Goal: Transaction & Acquisition: Purchase product/service

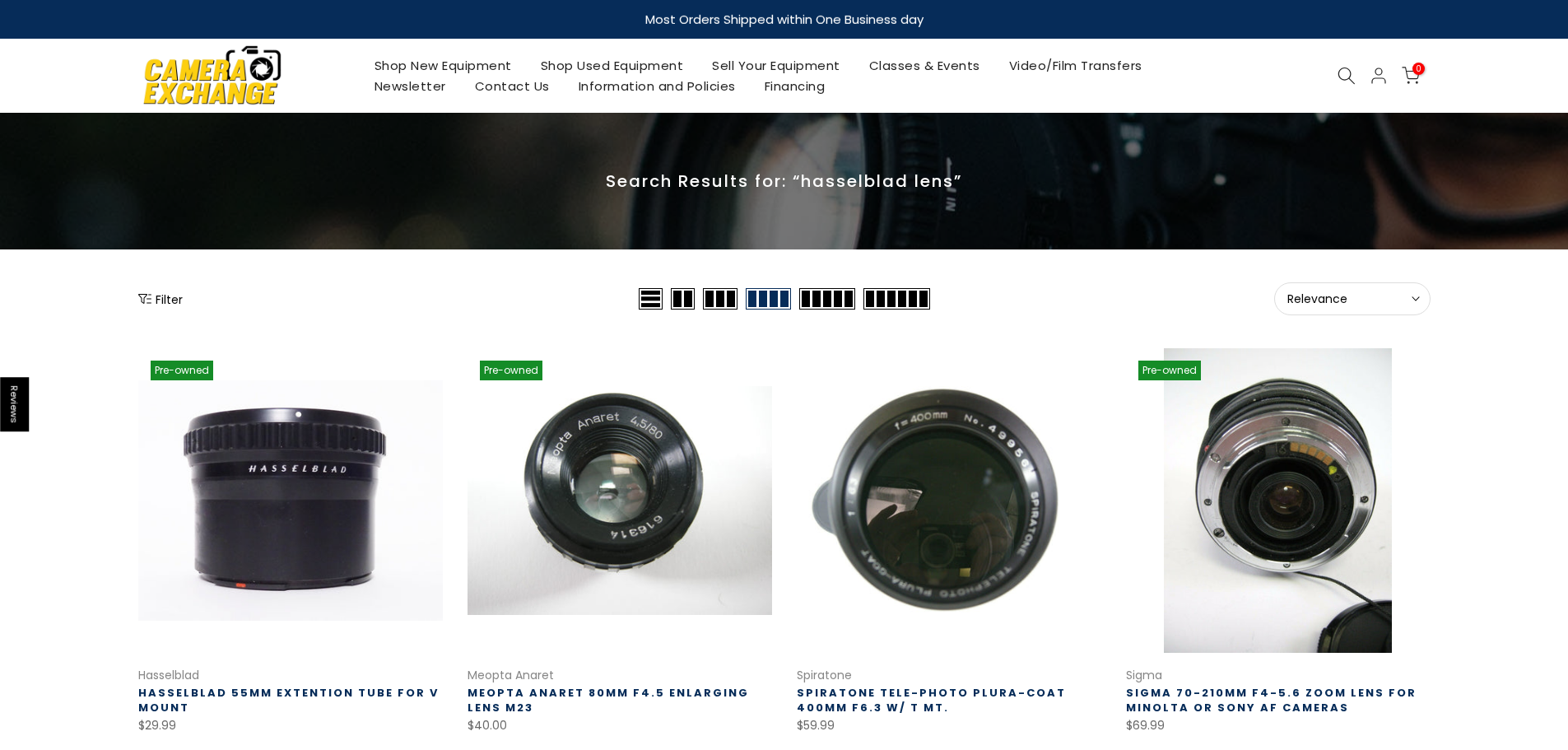
click at [1340, 299] on span "Relevance" at bounding box center [1352, 299] width 130 height 14
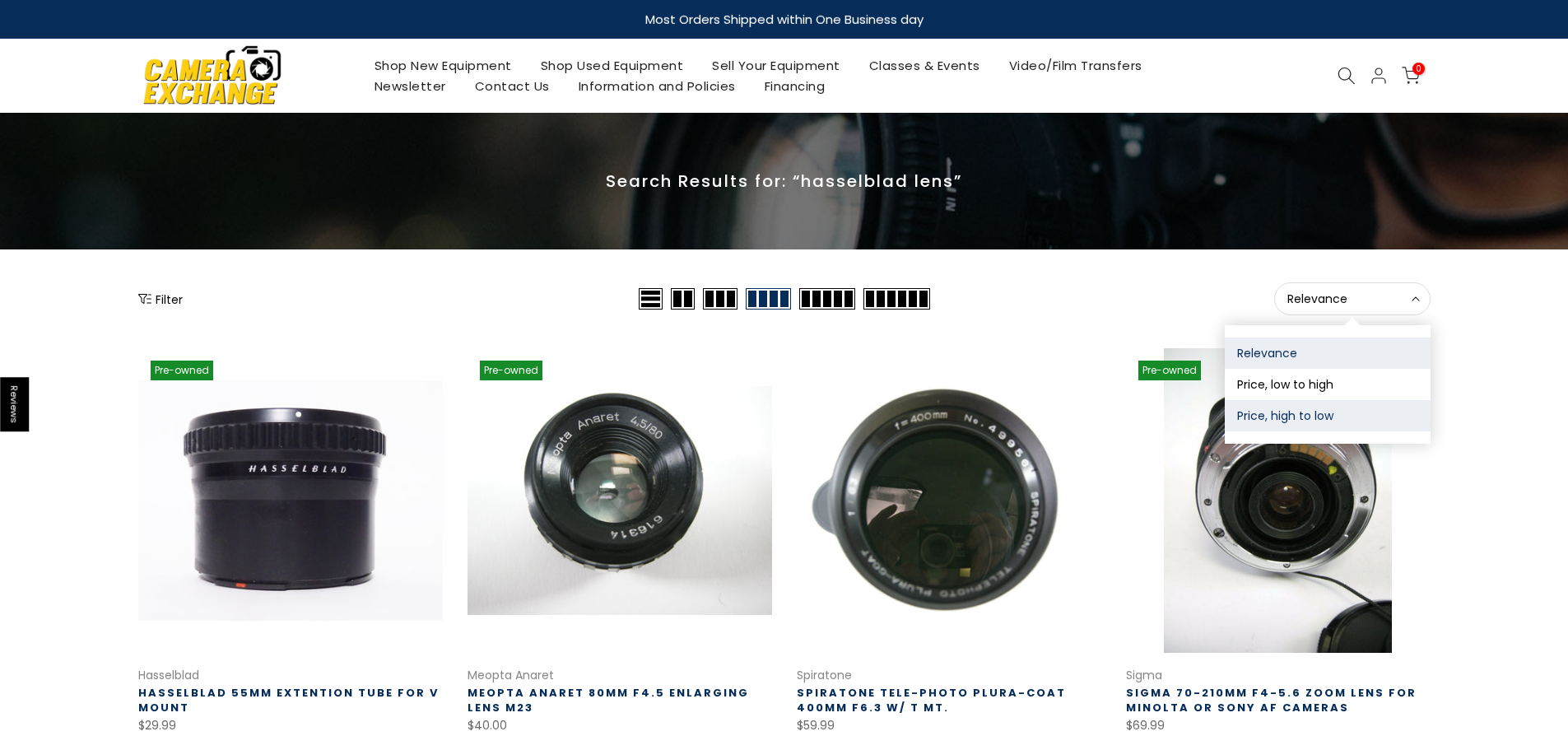
click at [1288, 417] on button "Price, high to low" at bounding box center [1327, 415] width 206 height 32
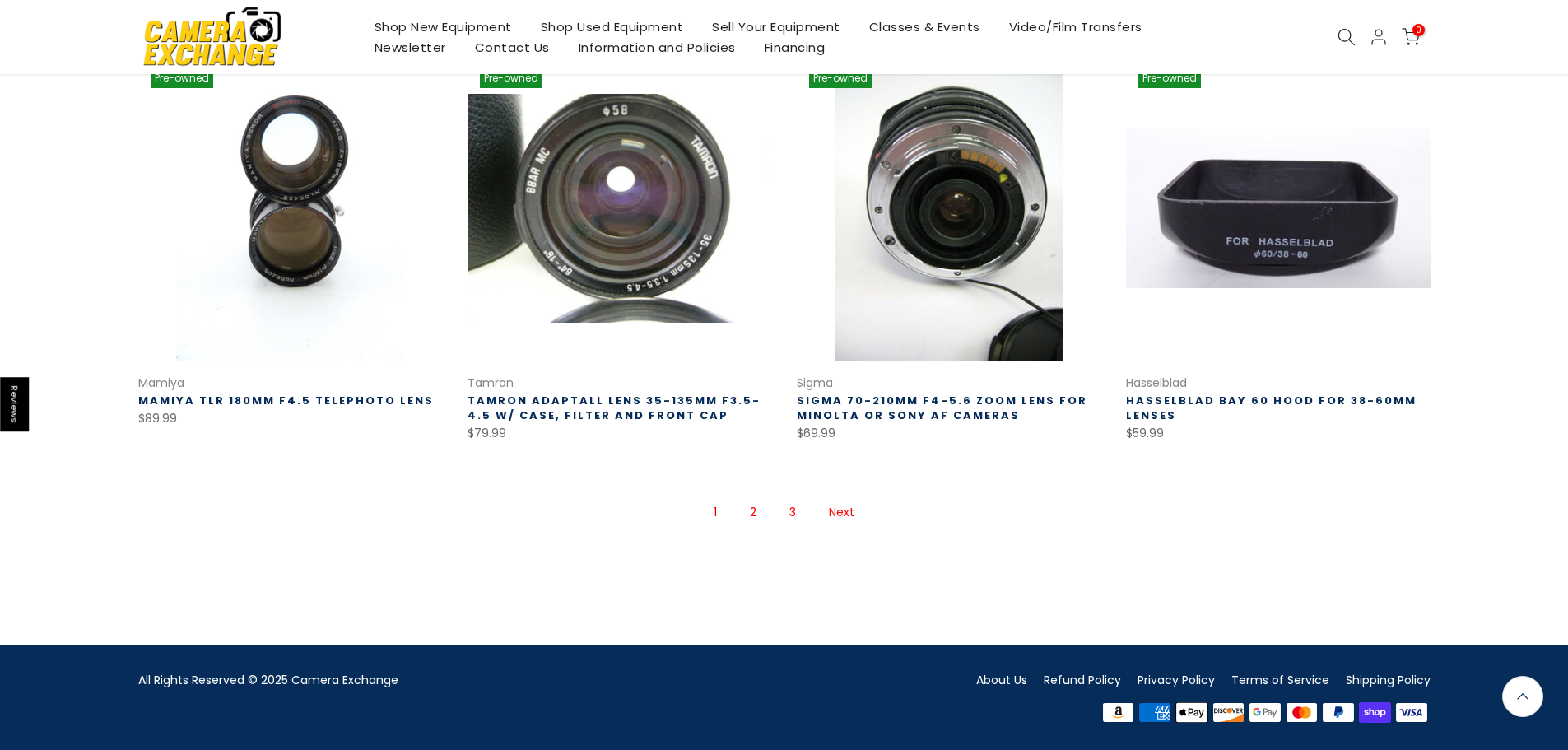
scroll to position [1146, 0]
click at [848, 511] on link "Next" at bounding box center [842, 513] width 42 height 29
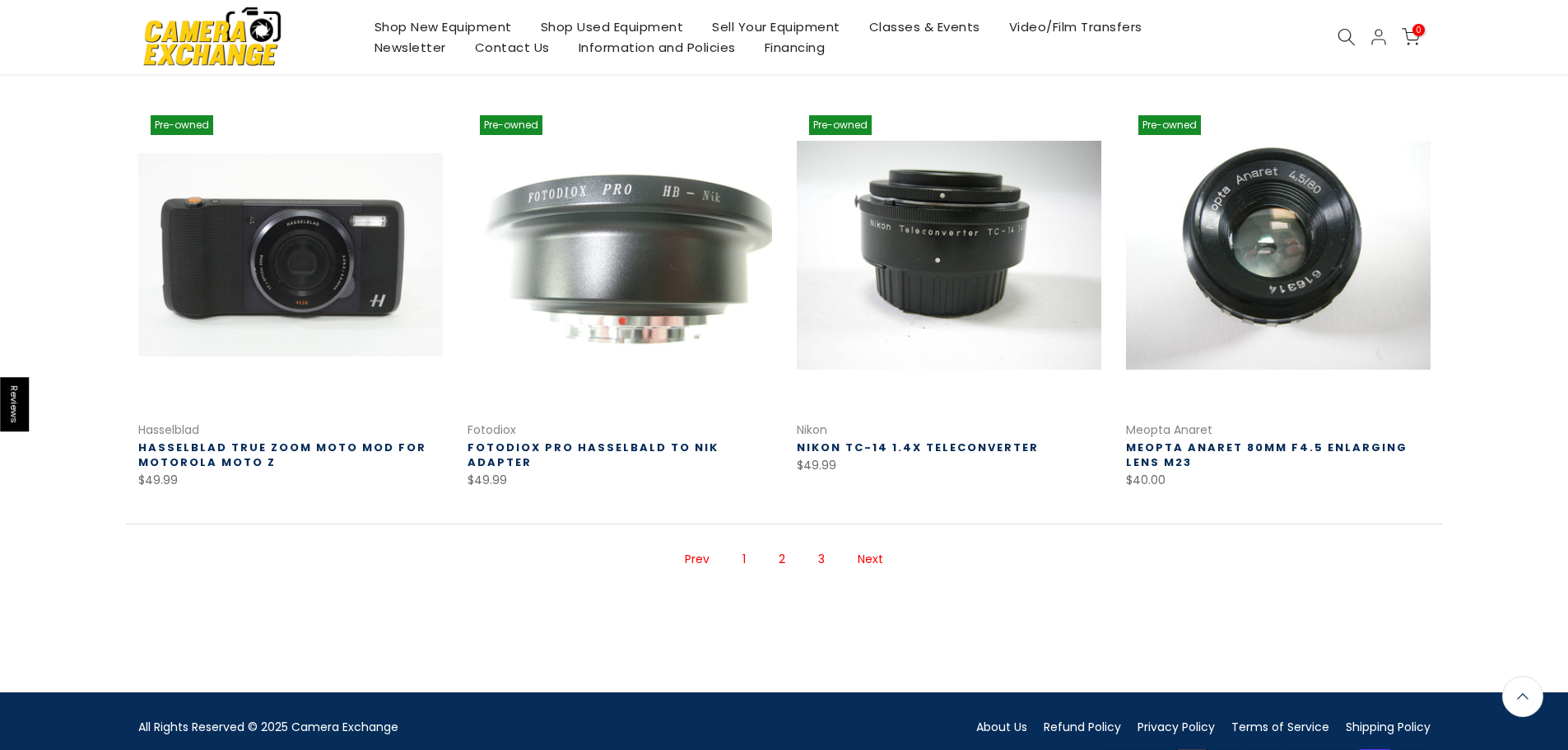
scroll to position [1088, 0]
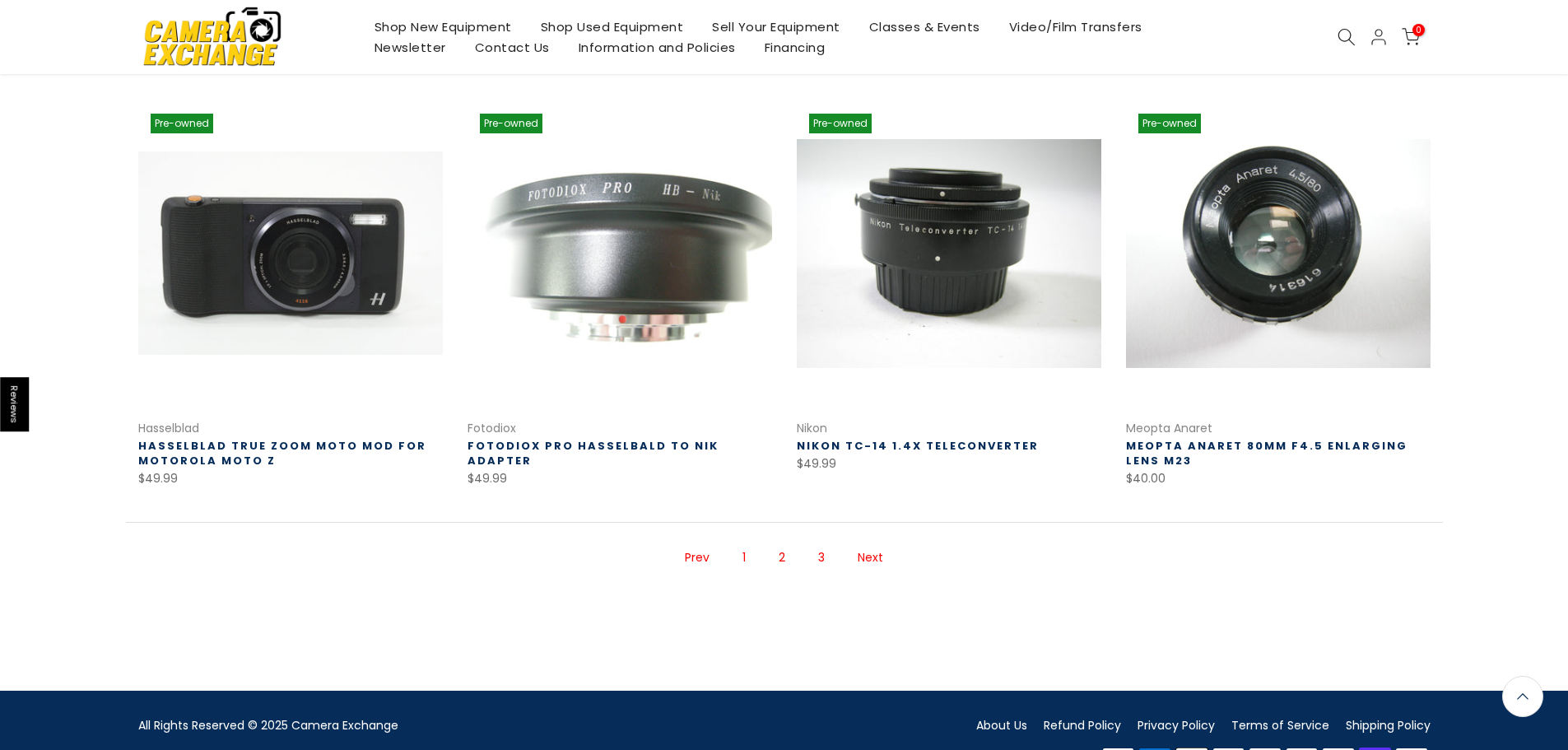
click at [867, 560] on link "Next" at bounding box center [870, 558] width 42 height 29
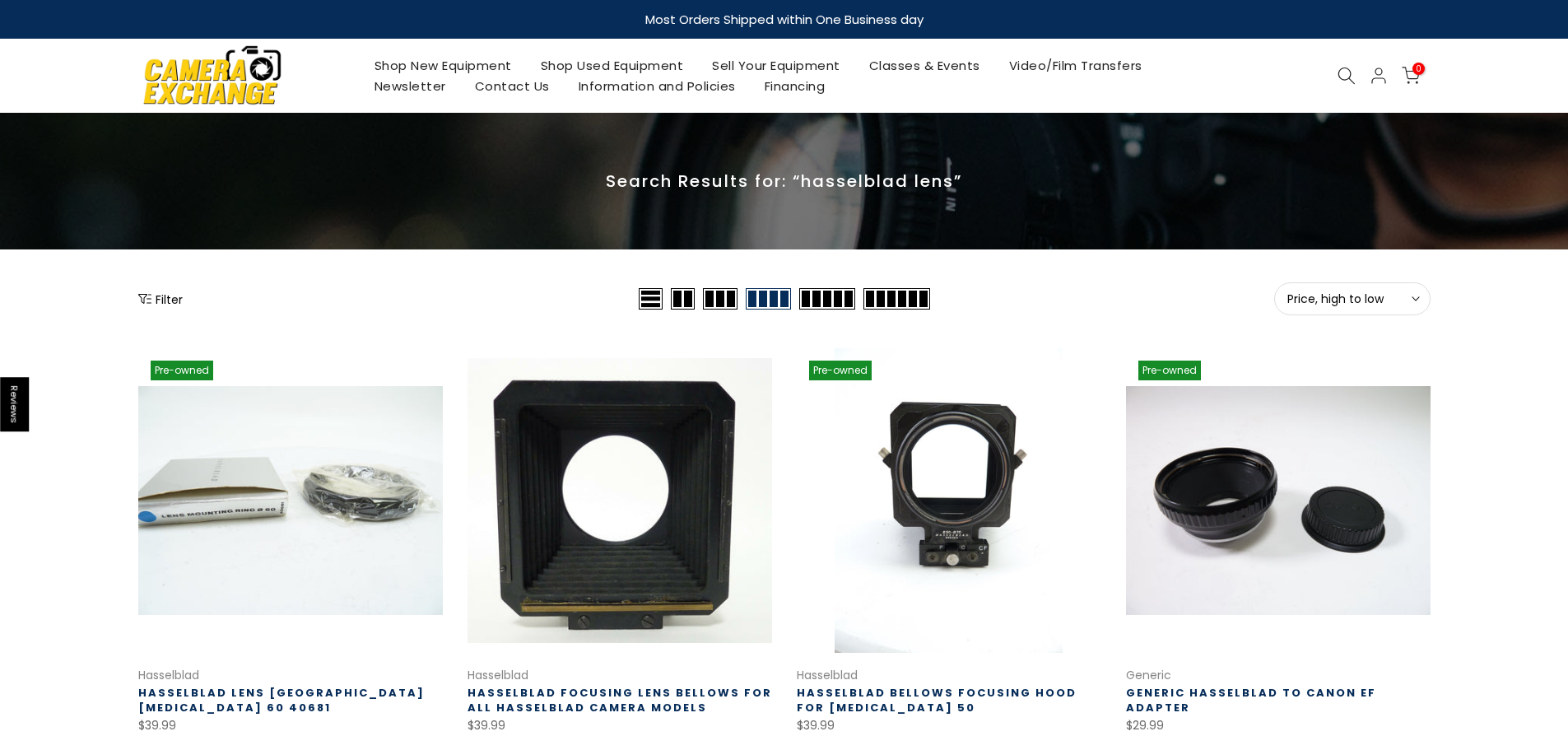
click at [569, 68] on link "Shop Used Equipment" at bounding box center [612, 65] width 172 height 21
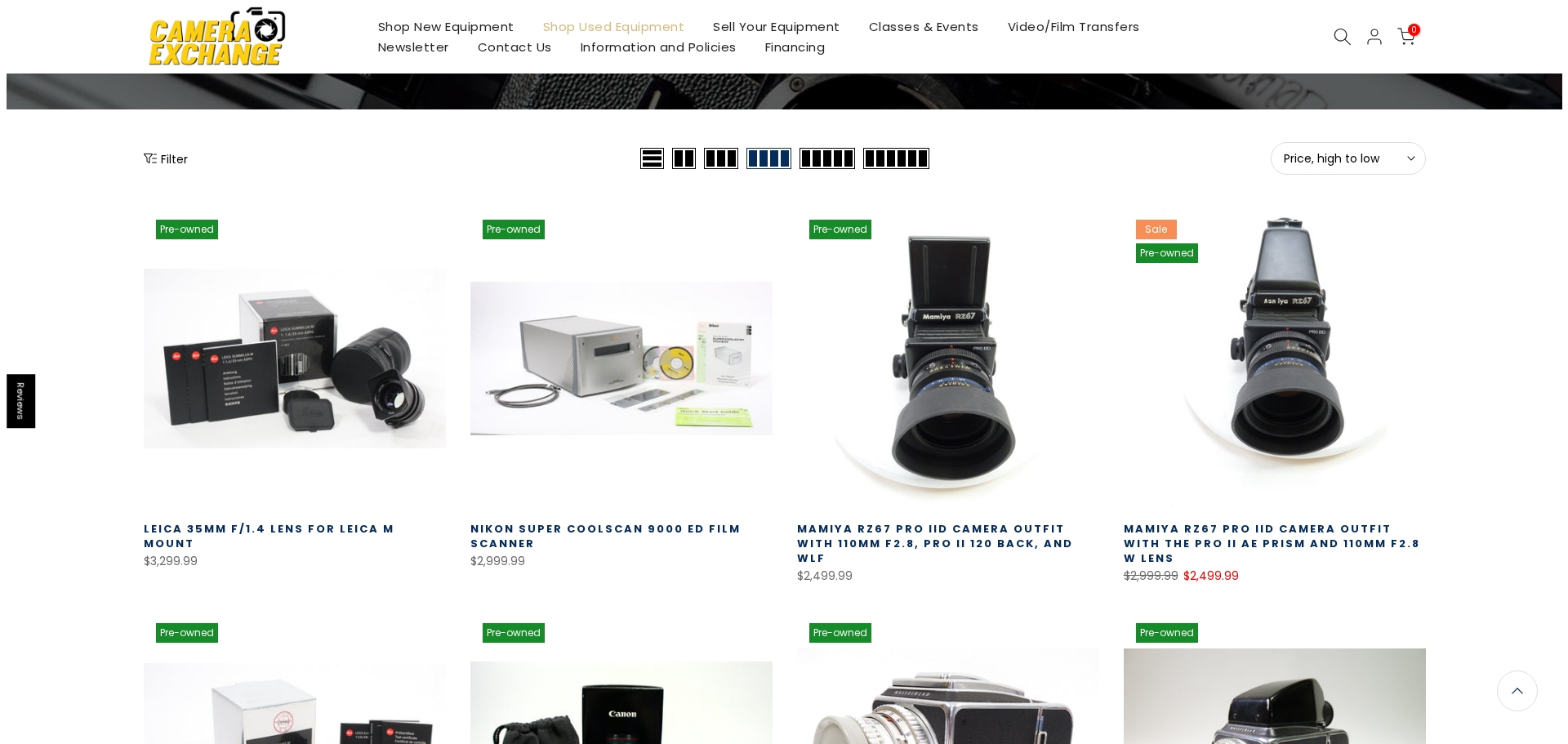
scroll to position [163, 0]
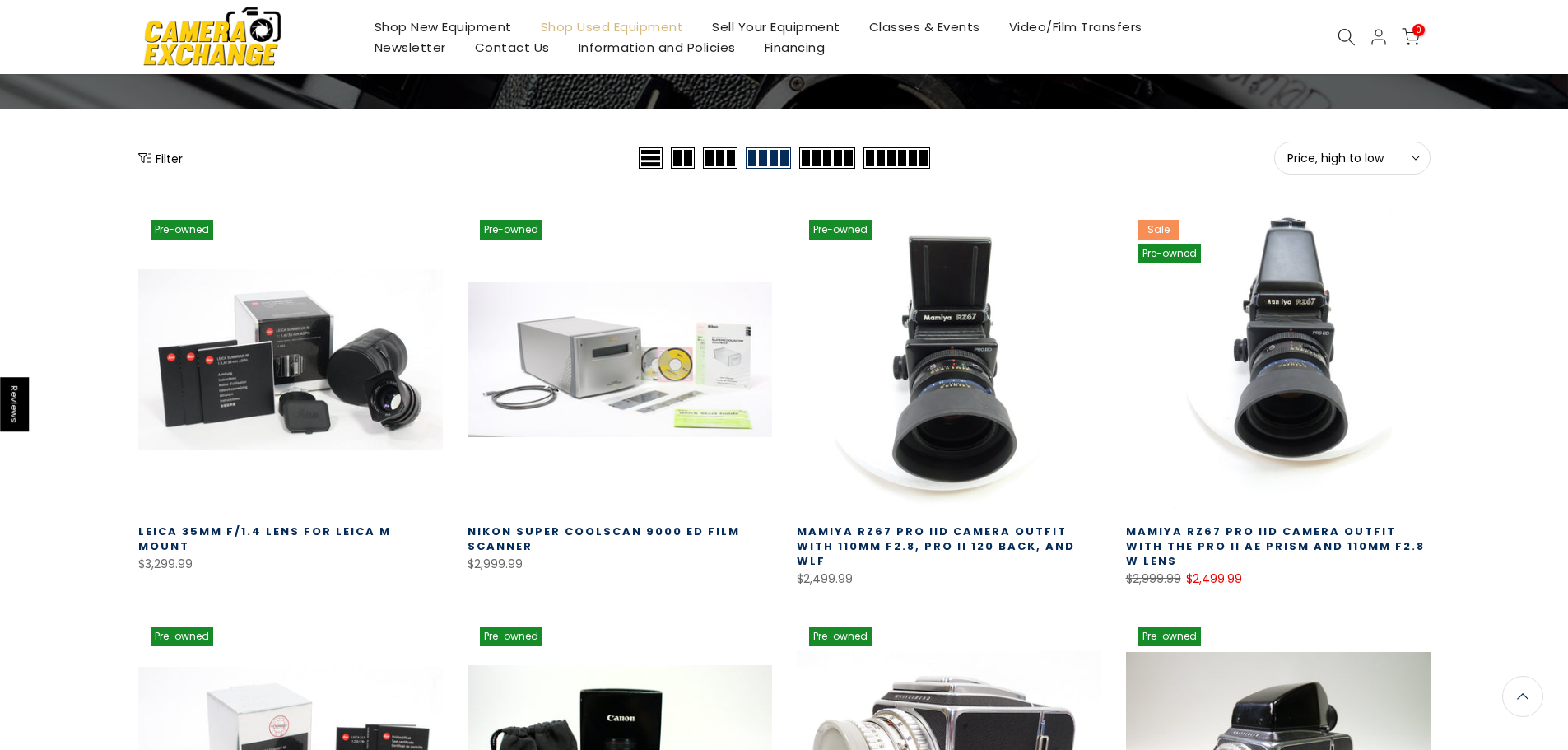
click at [165, 164] on button "Filter" at bounding box center [160, 158] width 44 height 16
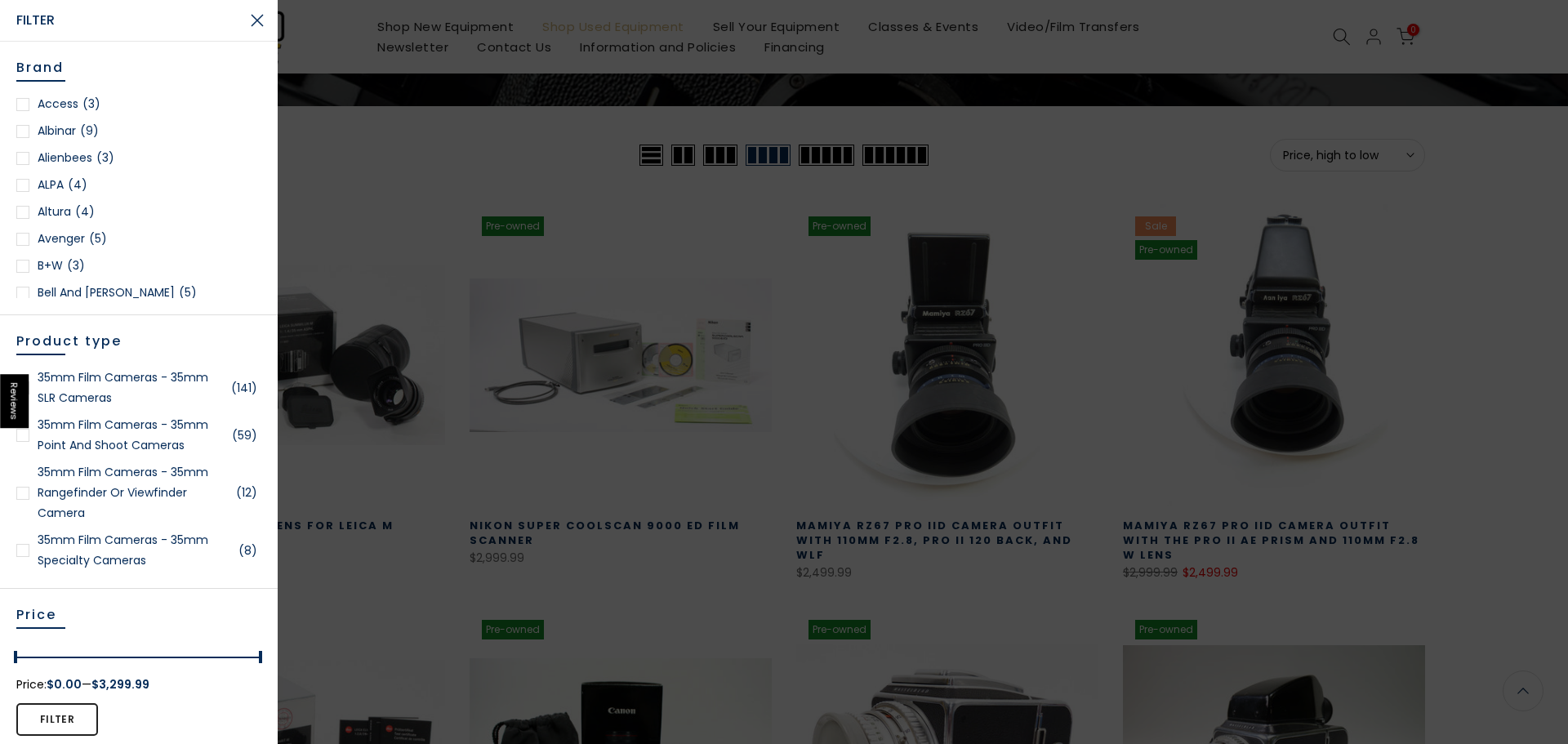
scroll to position [162, 0]
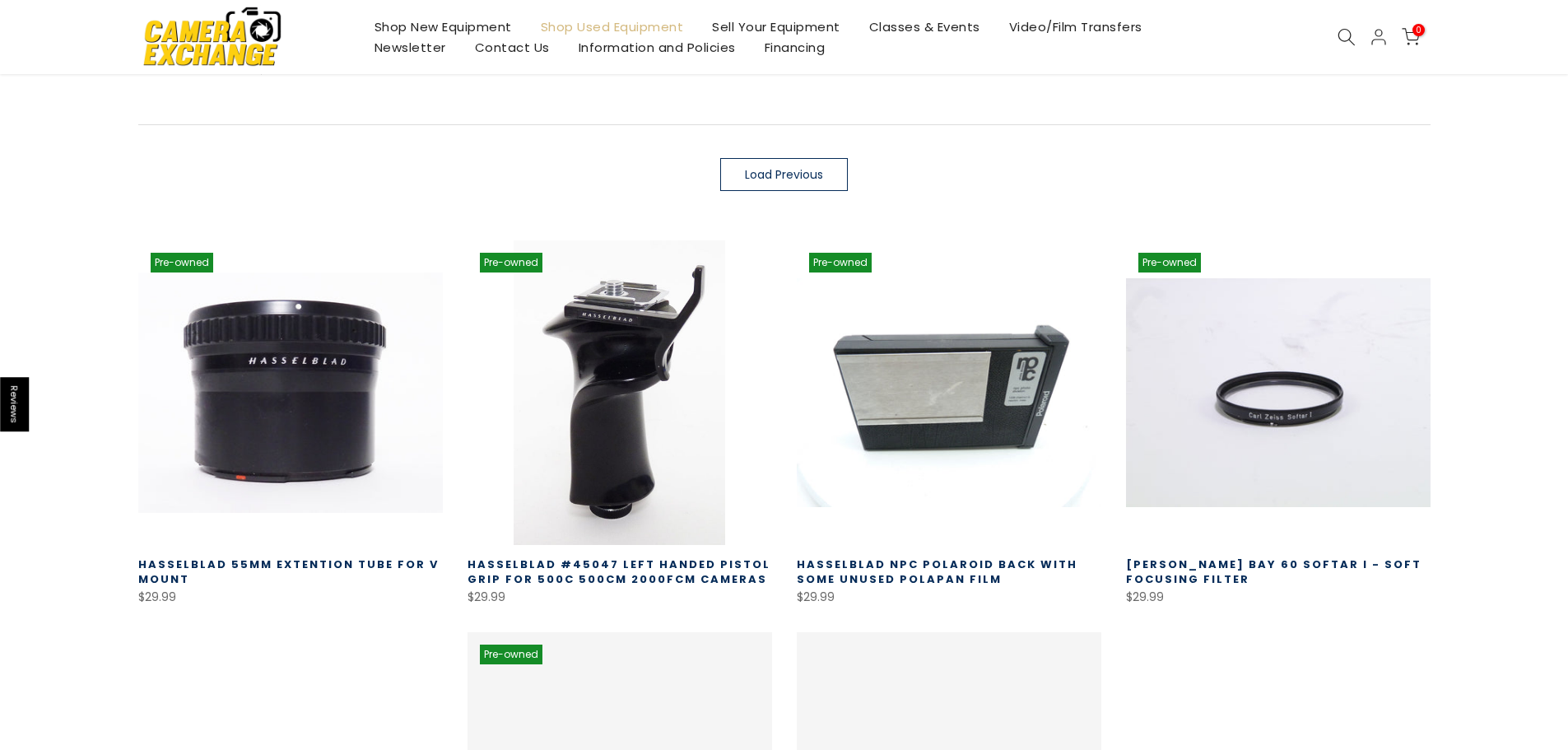
scroll to position [329, 0]
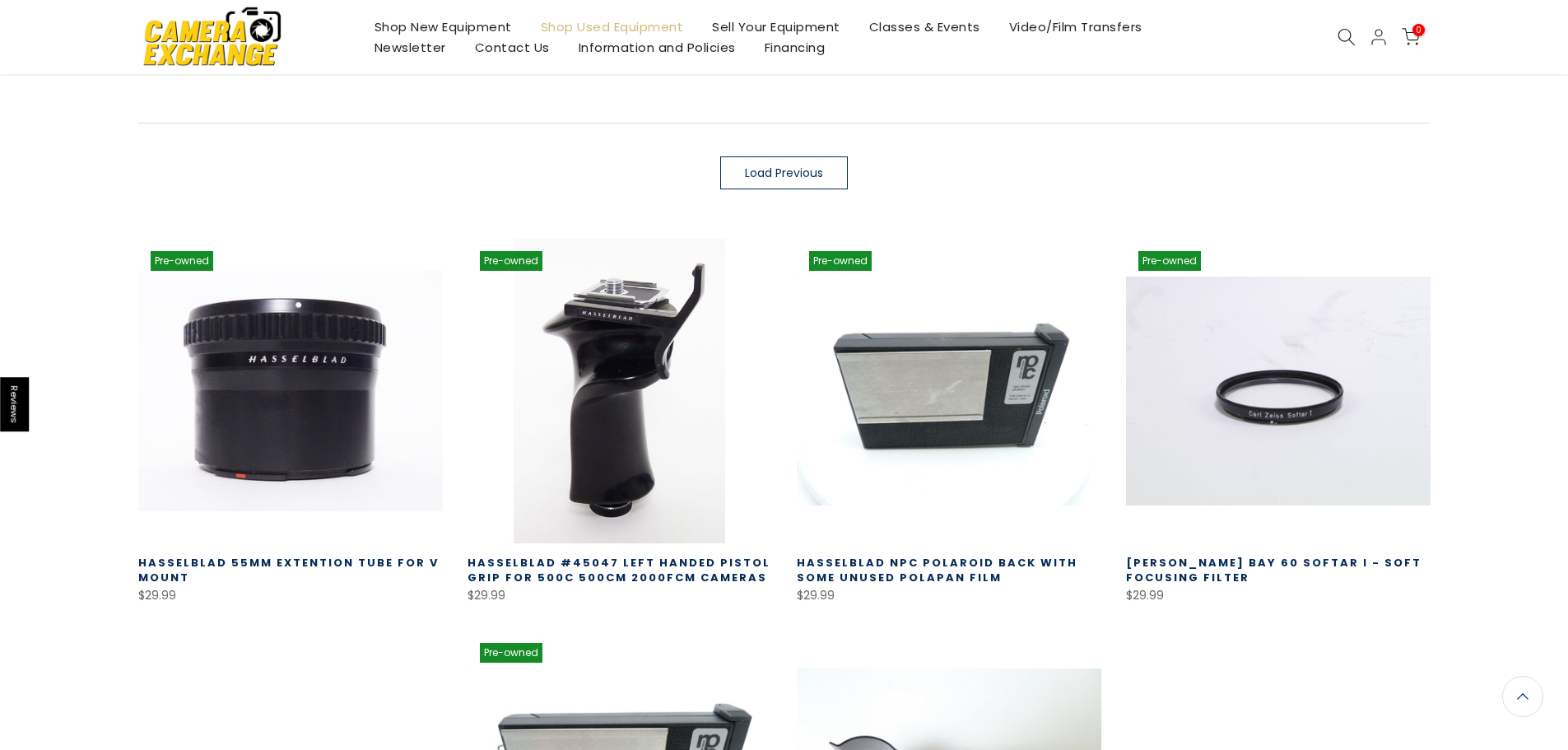
click at [806, 173] on span "Load Previous" at bounding box center [784, 172] width 78 height 12
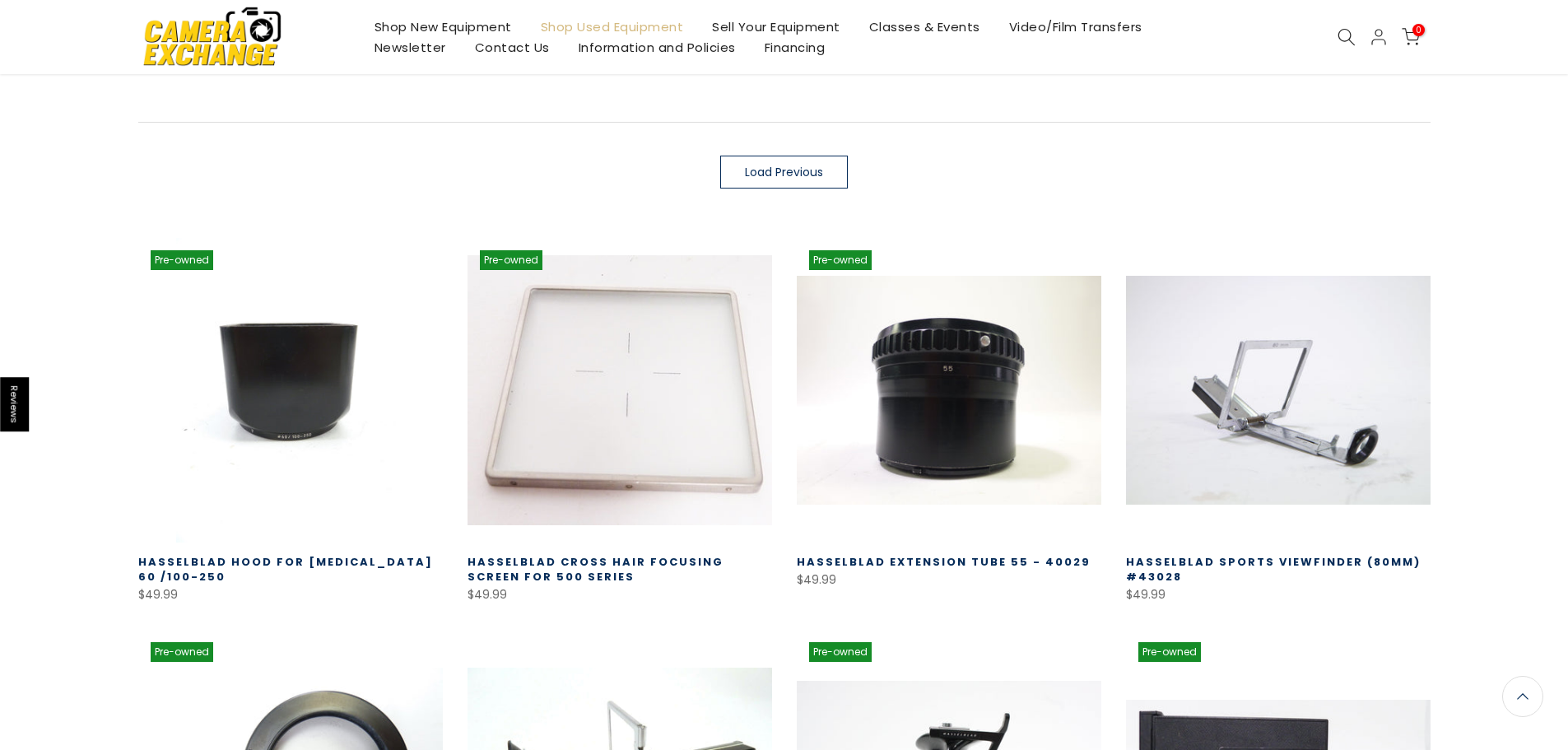
scroll to position [328, 0]
click at [807, 174] on span "Load Previous" at bounding box center [784, 172] width 78 height 12
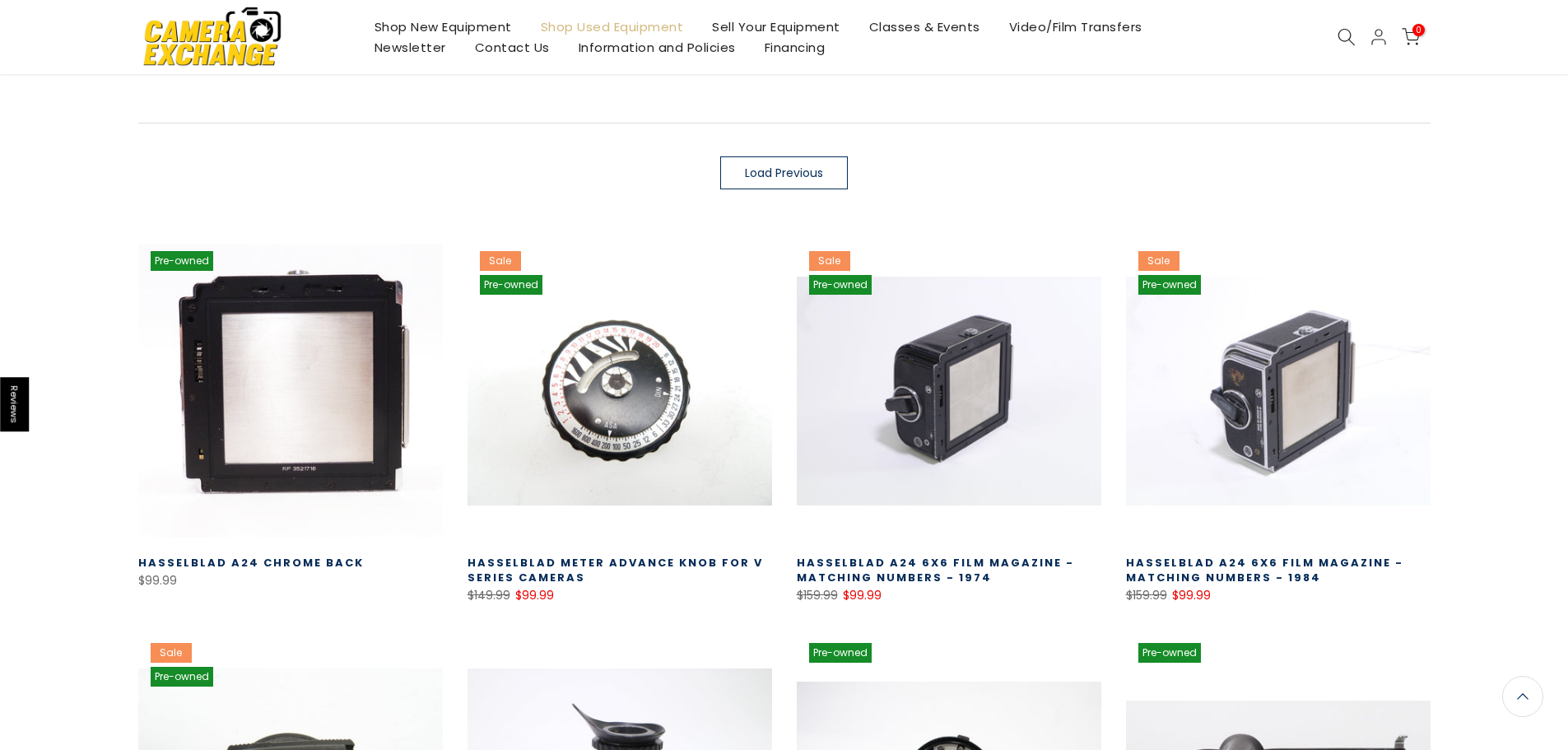
click at [807, 174] on span "Load Previous" at bounding box center [784, 172] width 78 height 12
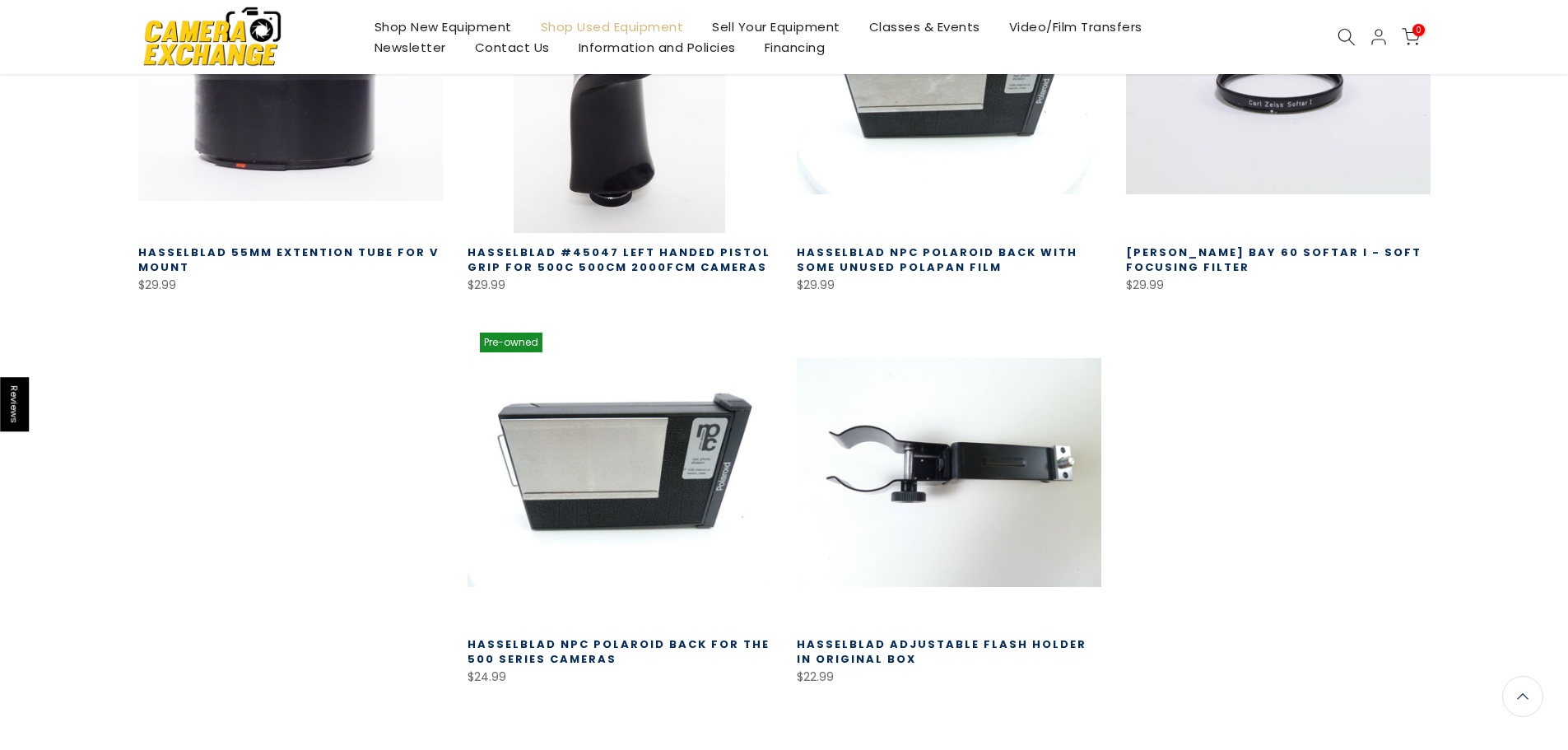
scroll to position [4094, 0]
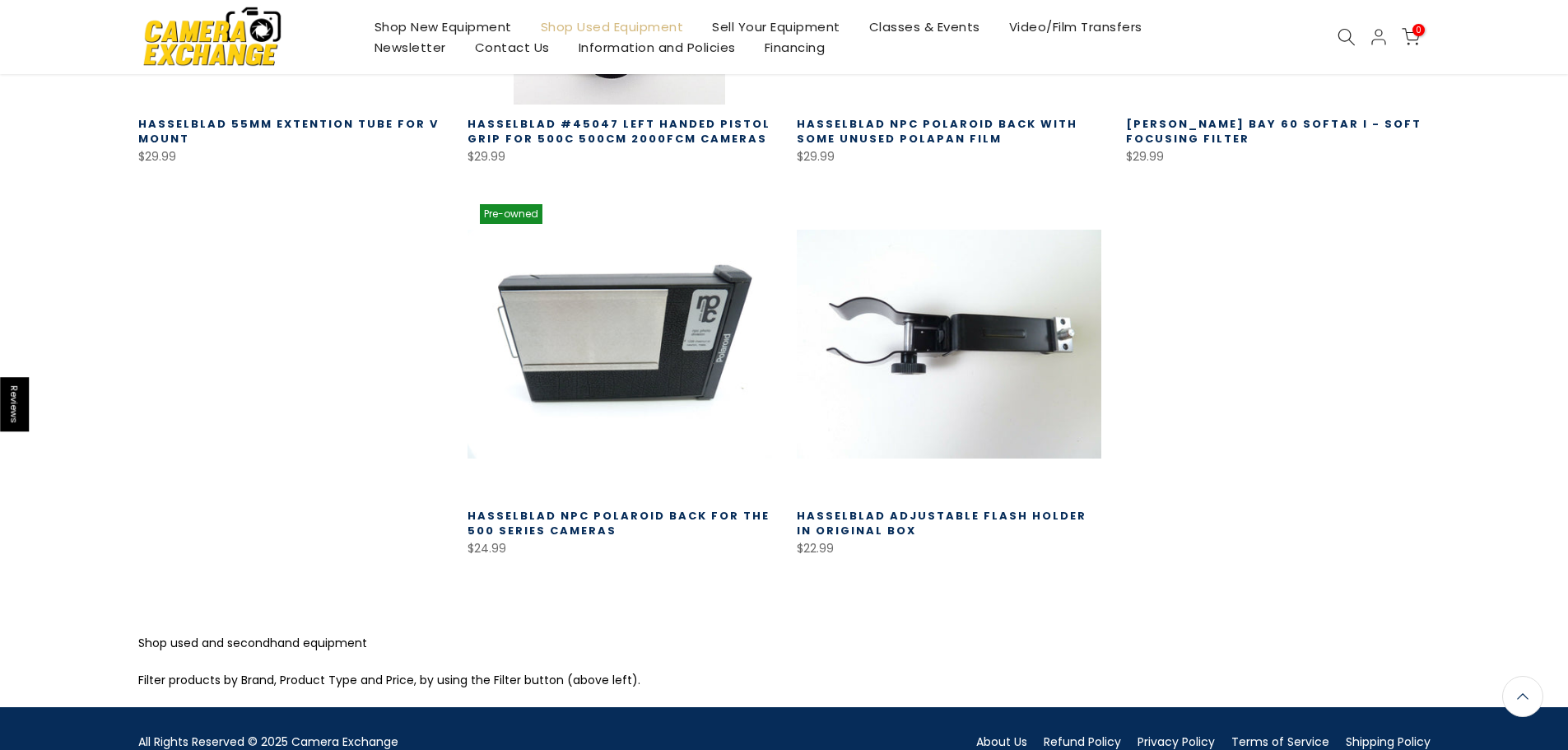
scroll to position [4258, 0]
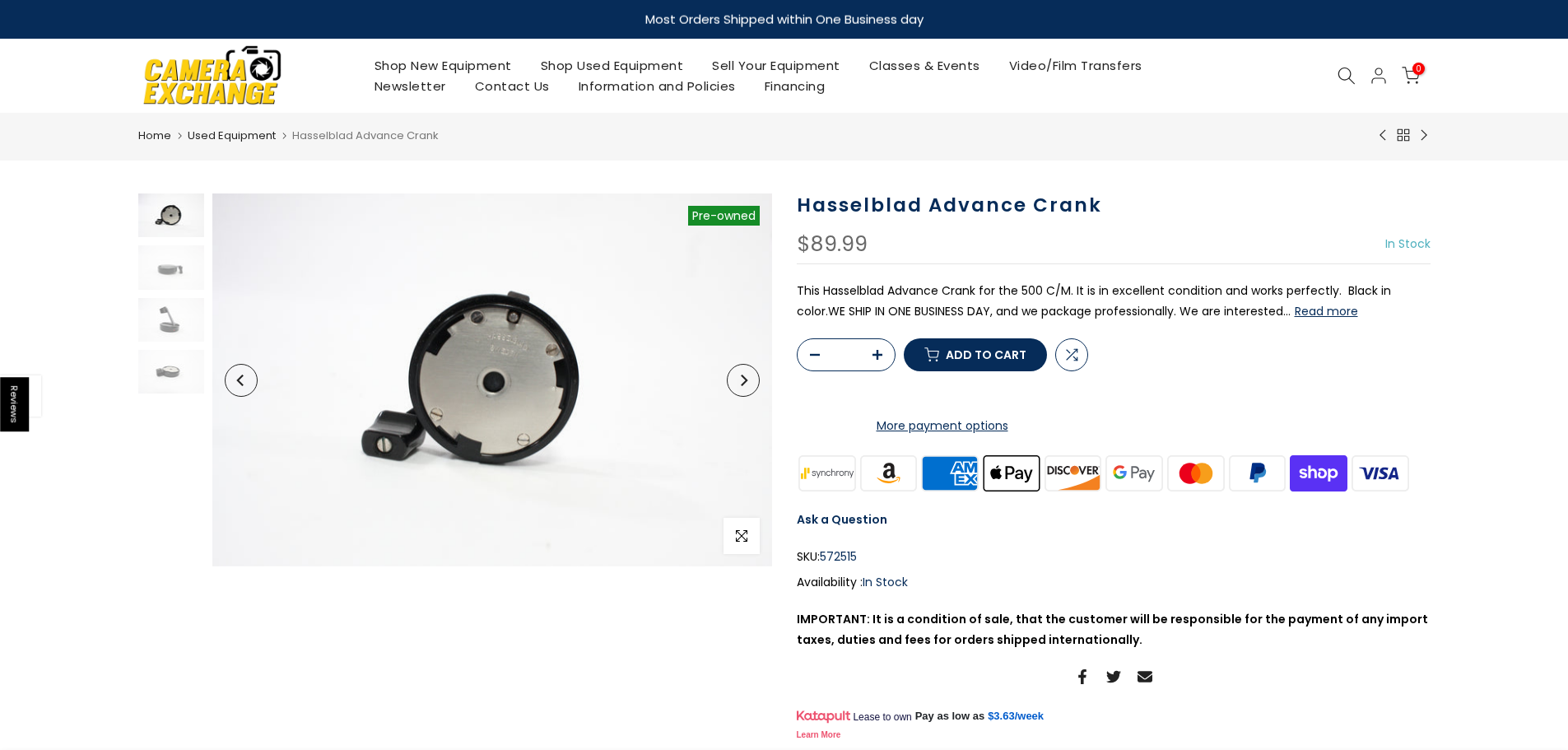
click at [737, 381] on icon "Next" at bounding box center [742, 380] width 12 height 12
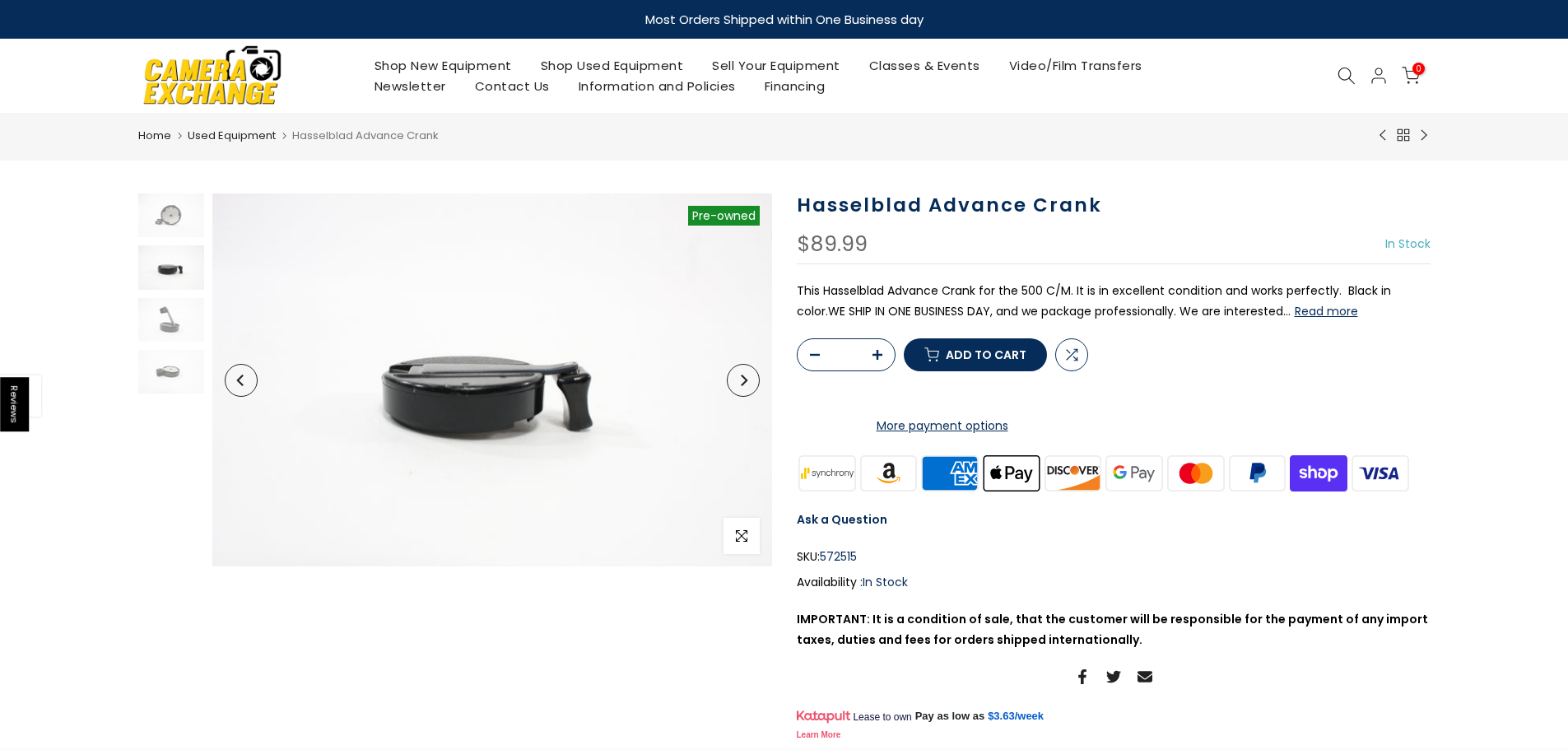
click at [737, 381] on icon "Next" at bounding box center [742, 380] width 12 height 12
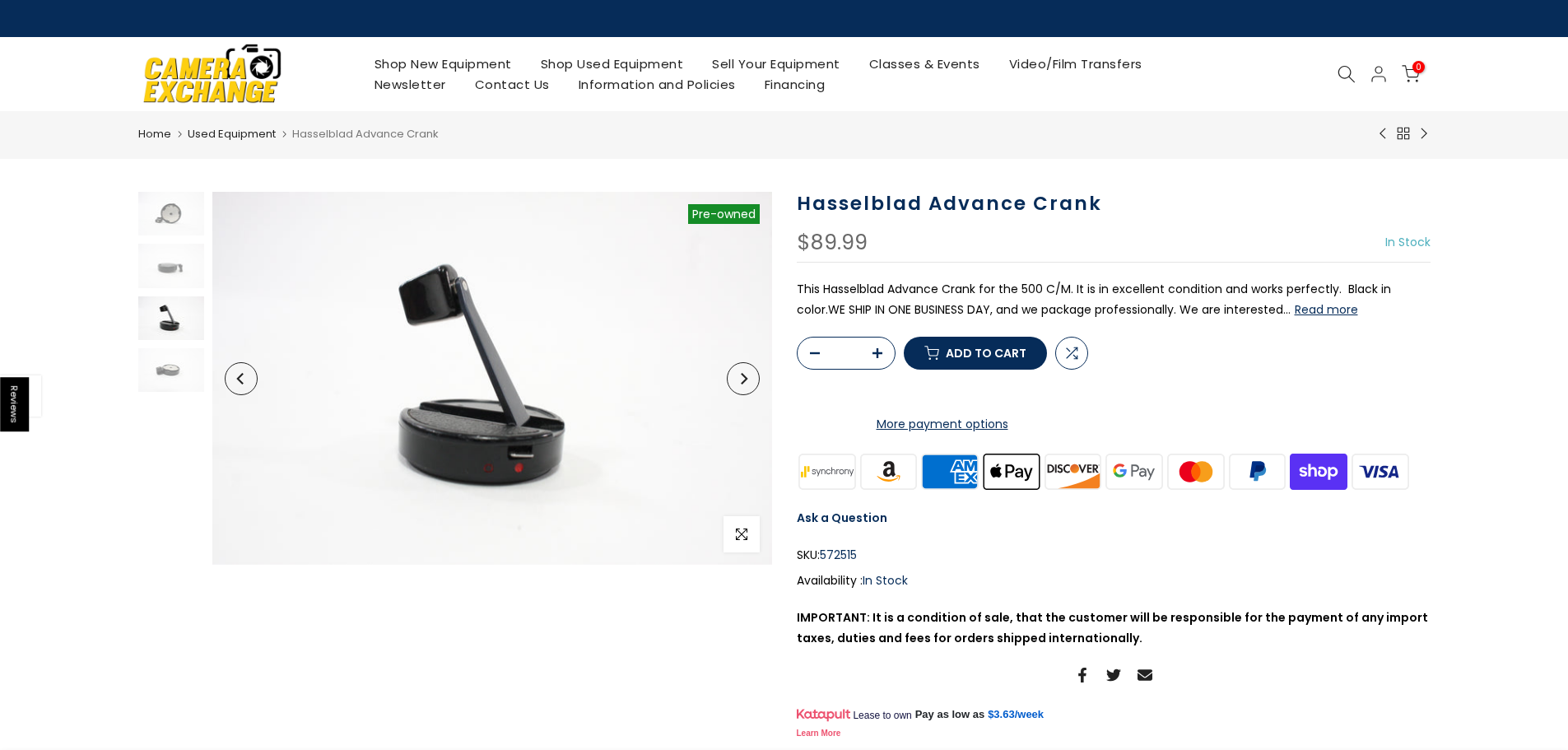
click at [737, 381] on icon "Next" at bounding box center [742, 378] width 12 height 12
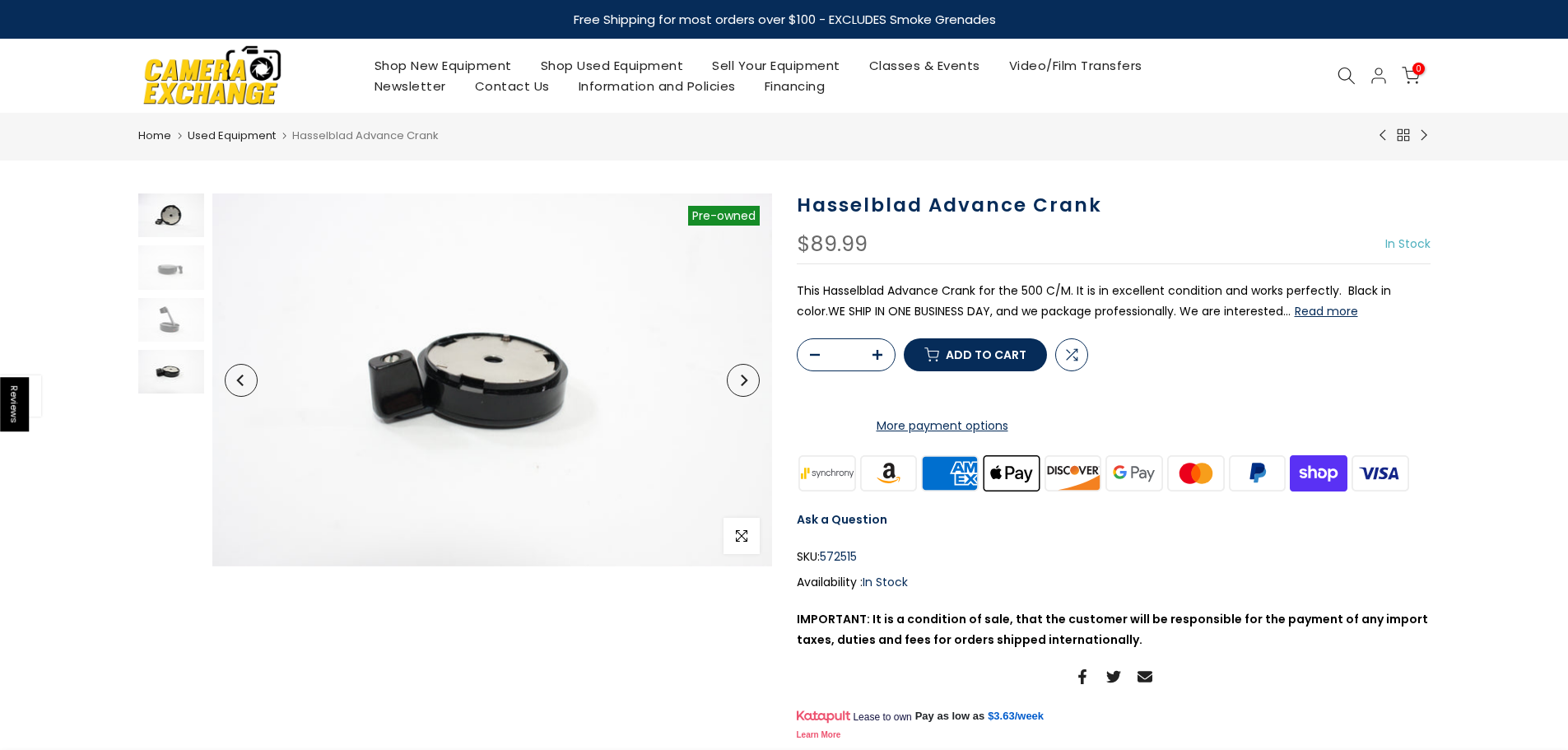
click at [174, 230] on img at bounding box center [171, 215] width 66 height 43
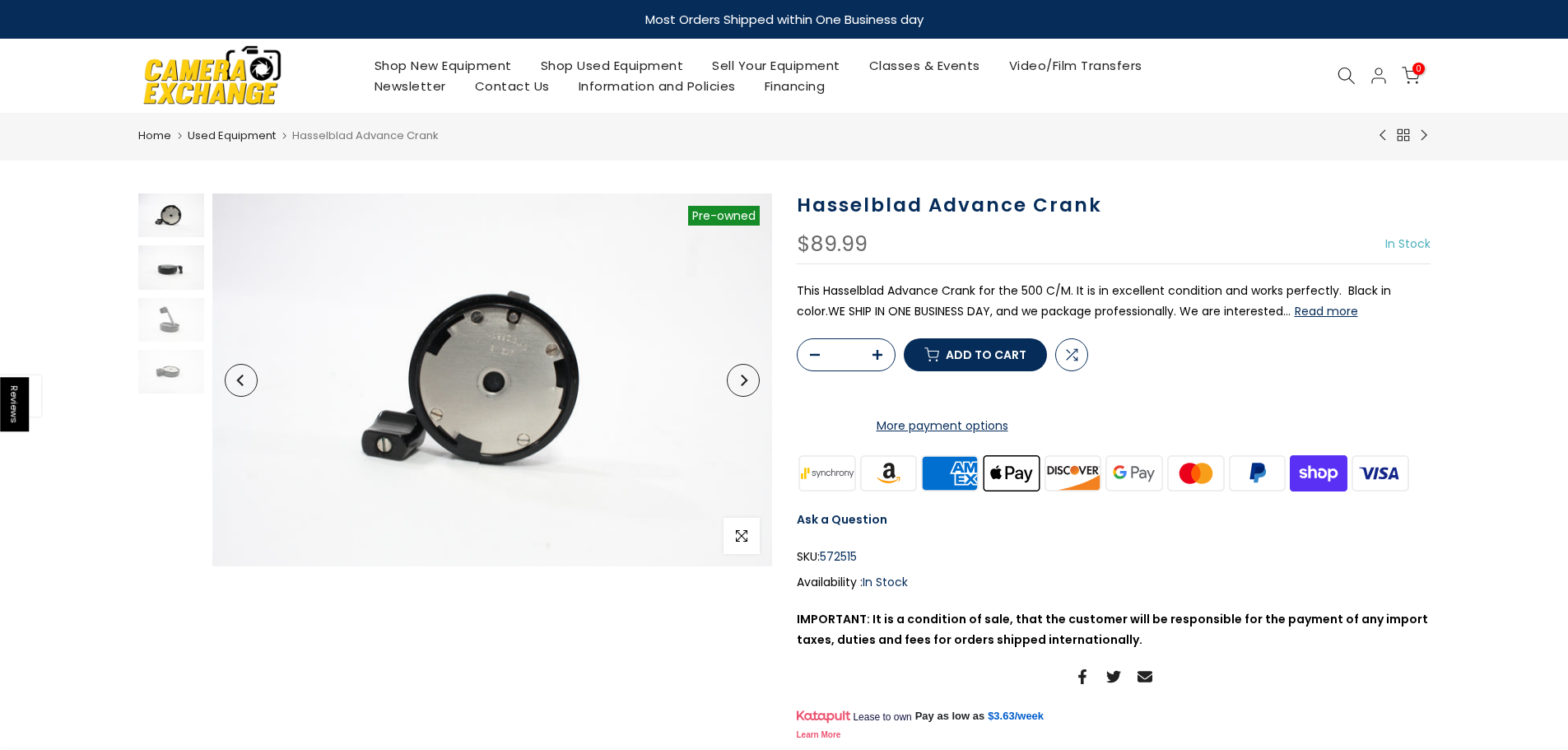
click at [172, 281] on img at bounding box center [171, 267] width 66 height 43
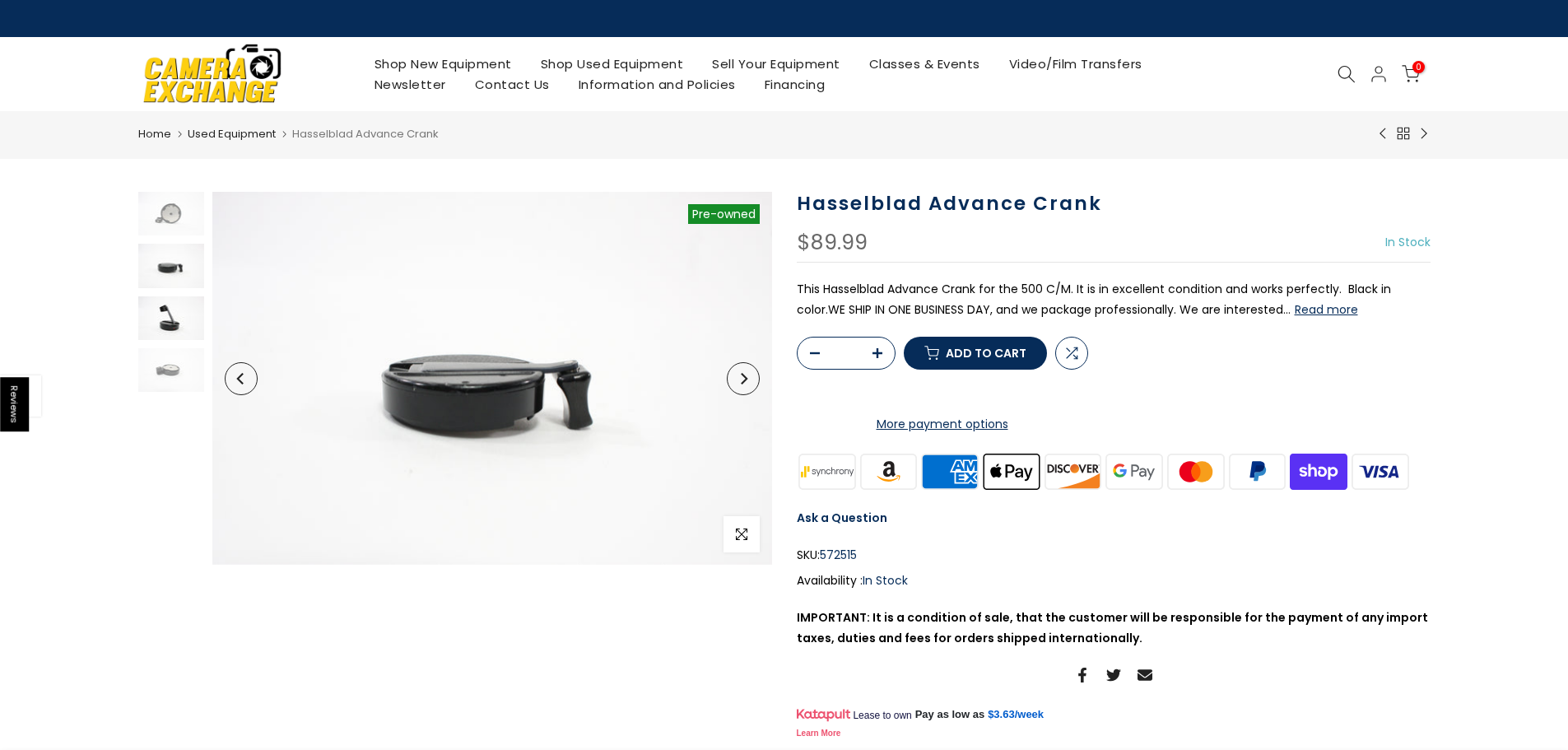
click at [172, 329] on img at bounding box center [171, 318] width 66 height 43
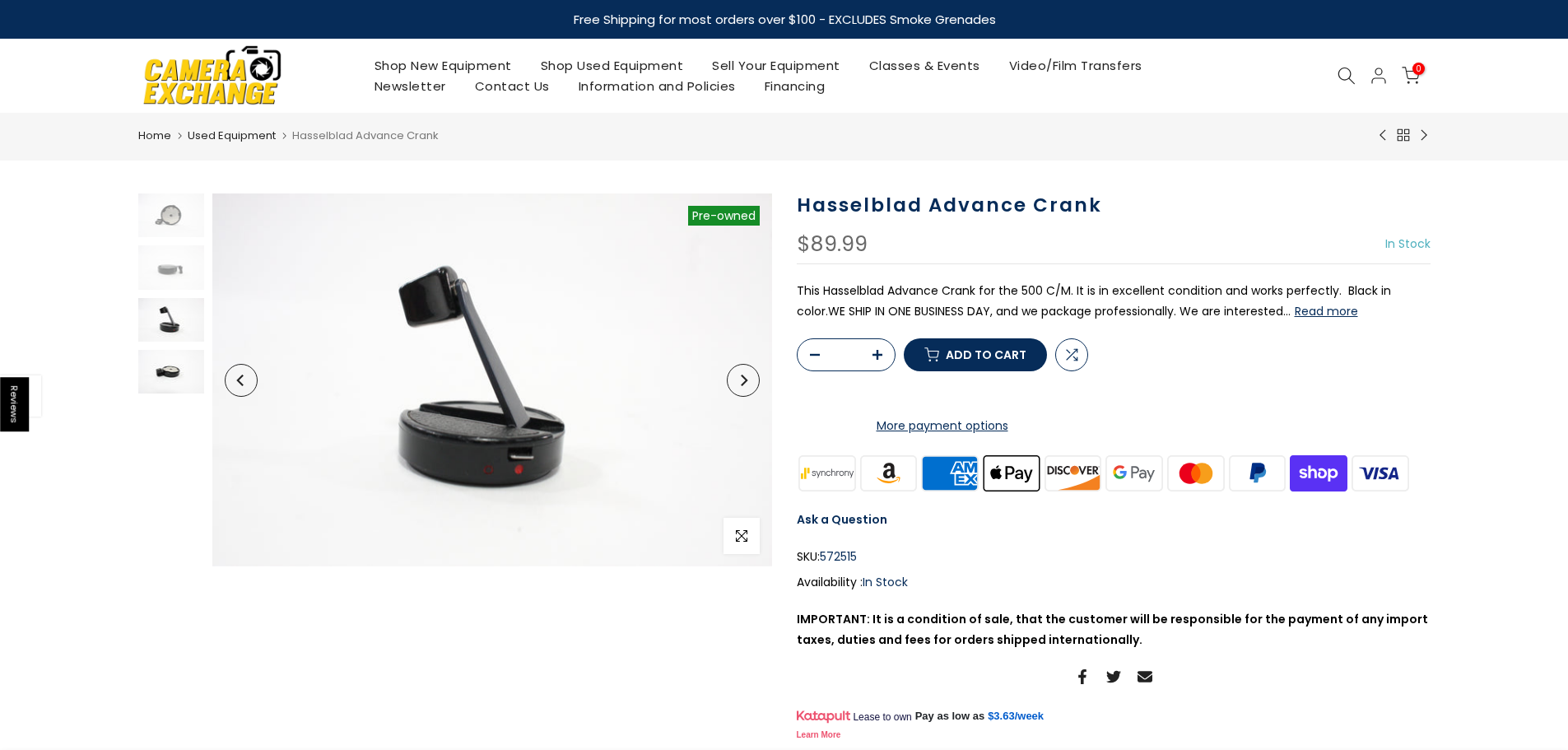
click at [169, 375] on img at bounding box center [171, 372] width 66 height 43
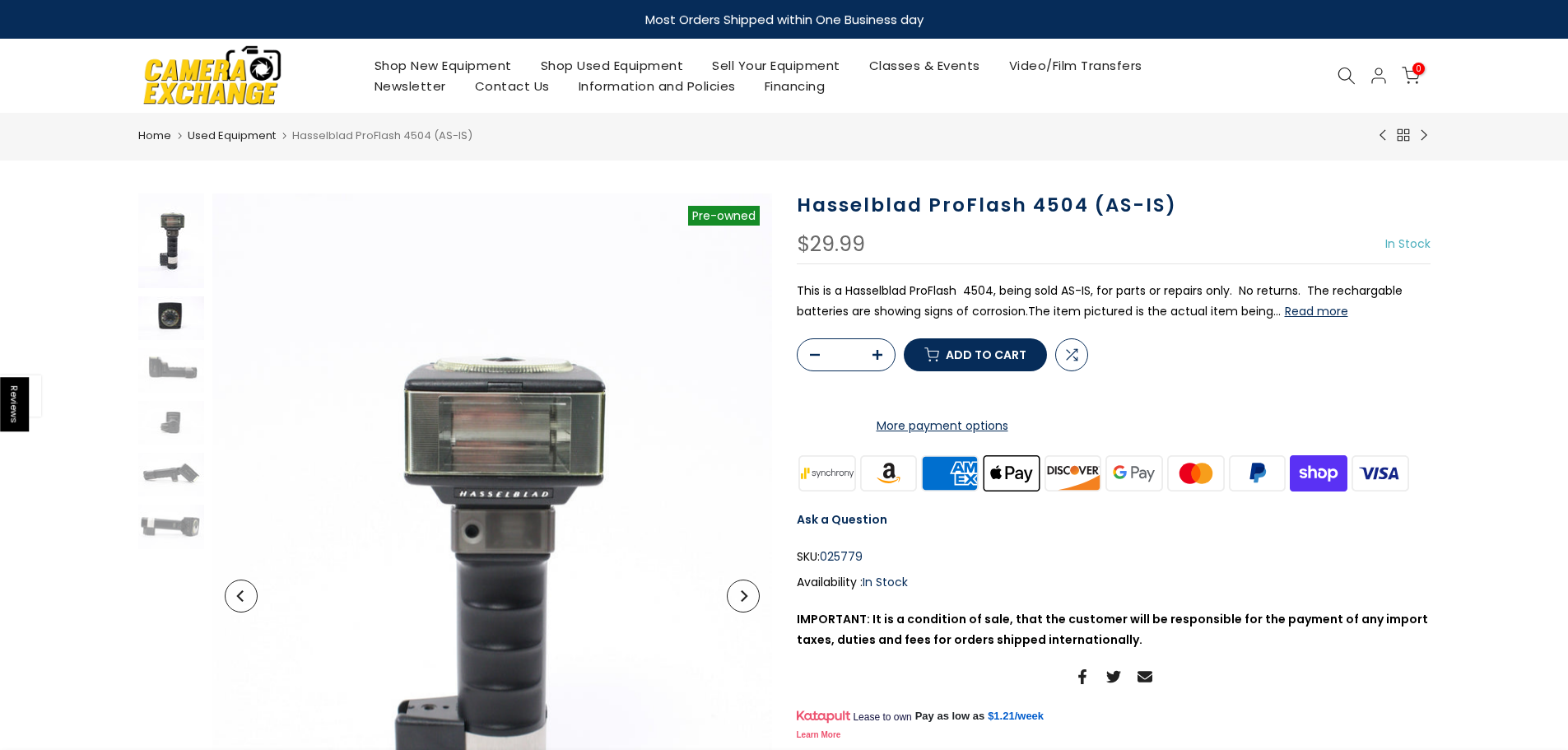
click at [171, 318] on img at bounding box center [171, 318] width 66 height 43
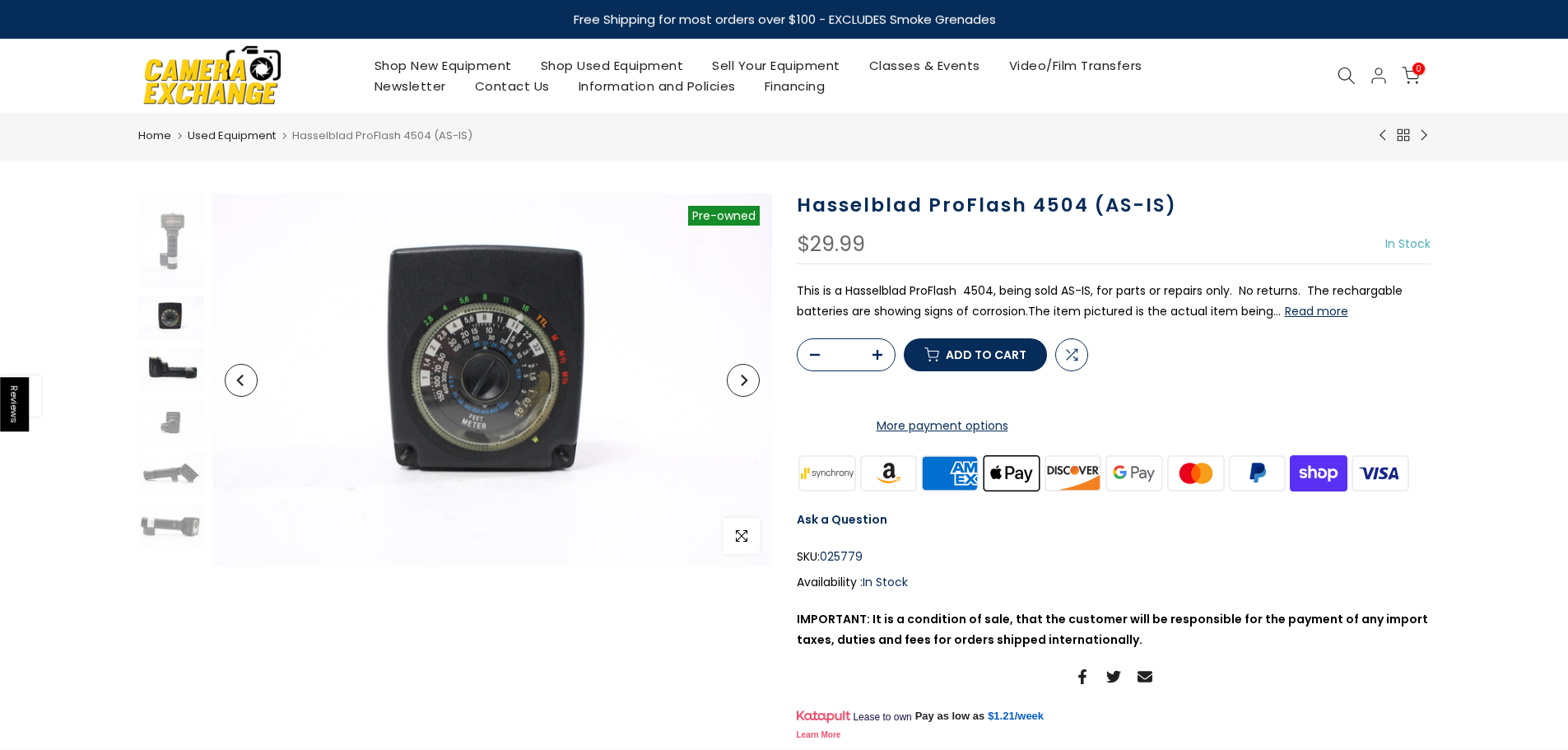
click at [162, 371] on img at bounding box center [171, 370] width 66 height 43
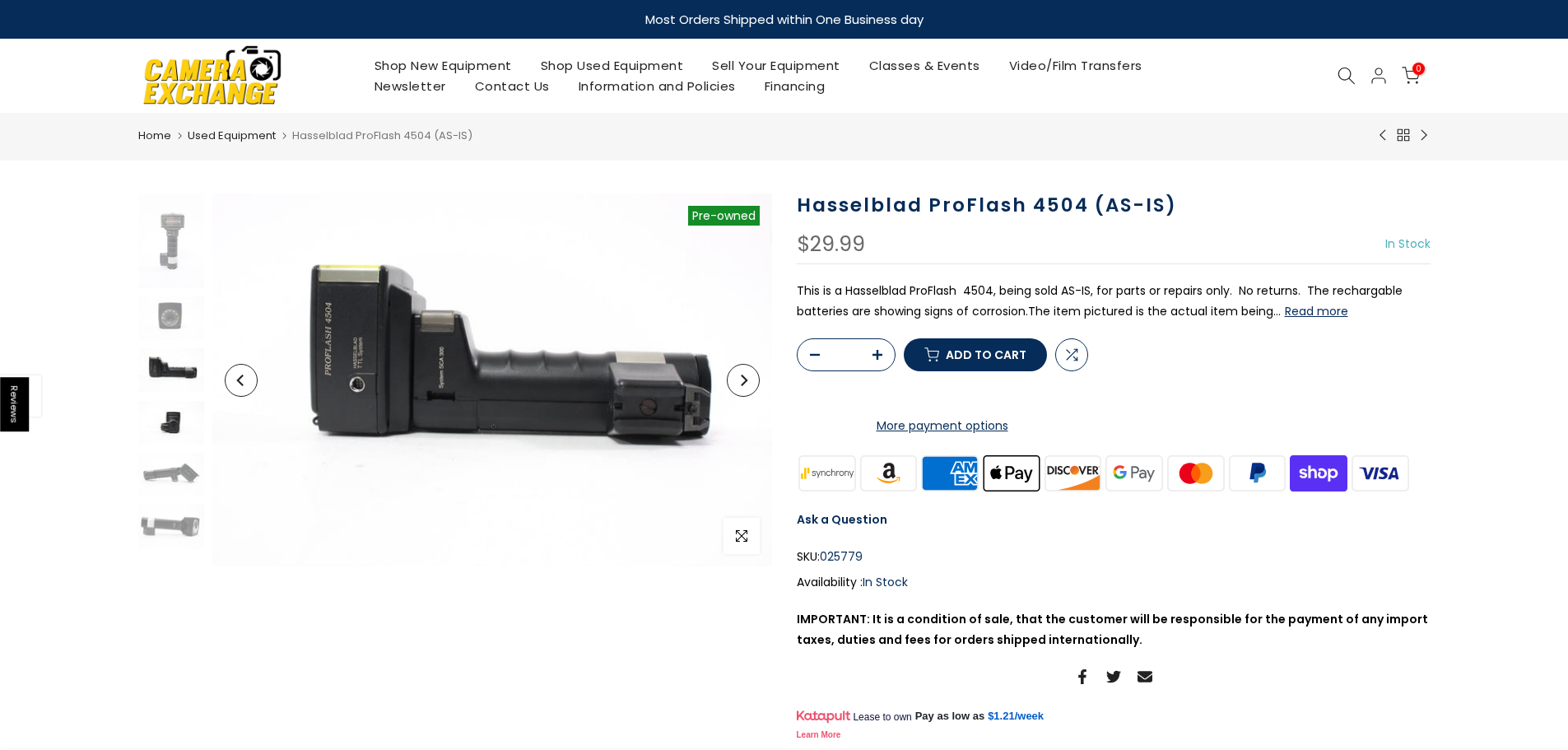
click at [174, 428] on img at bounding box center [171, 422] width 66 height 43
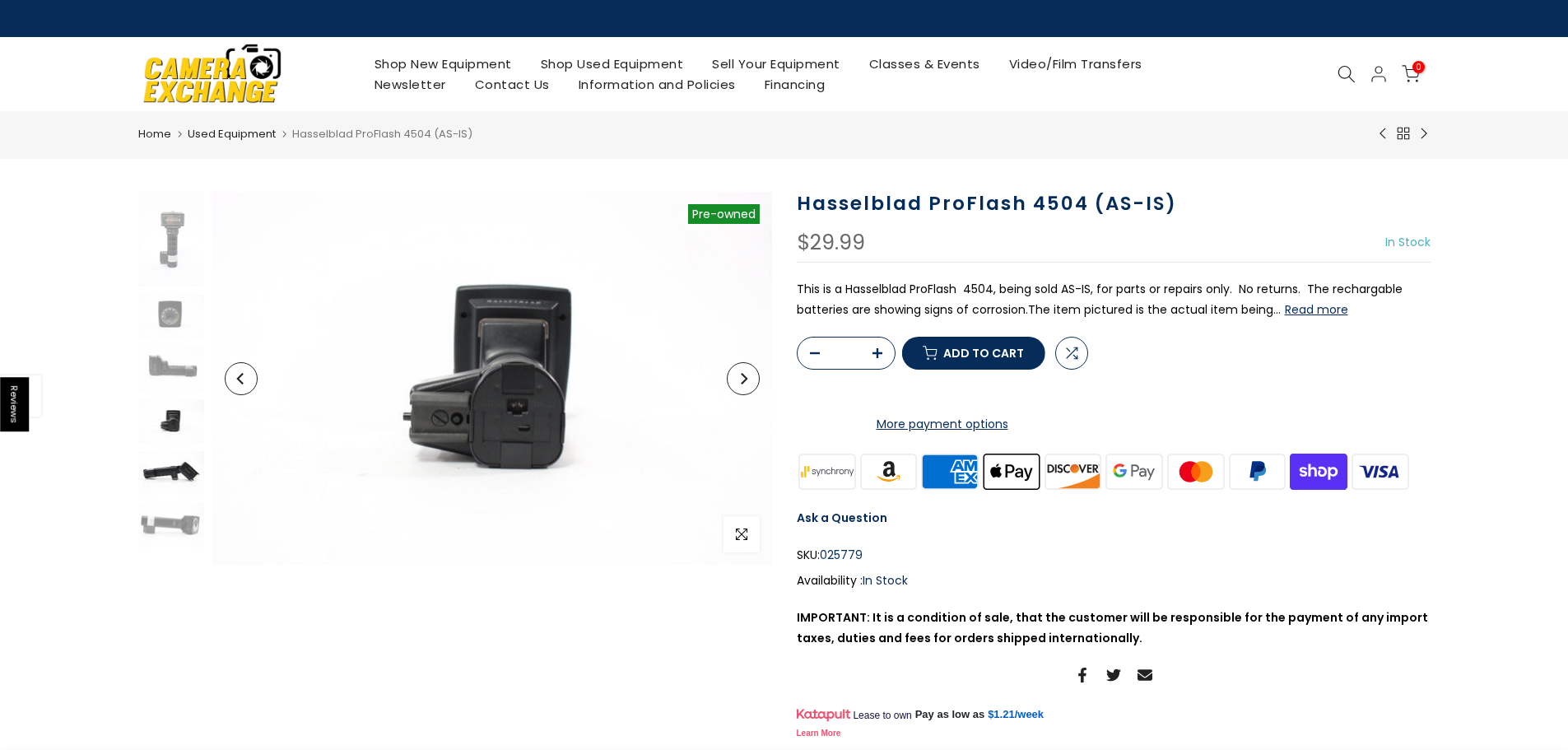
click at [154, 473] on img at bounding box center [171, 473] width 66 height 43
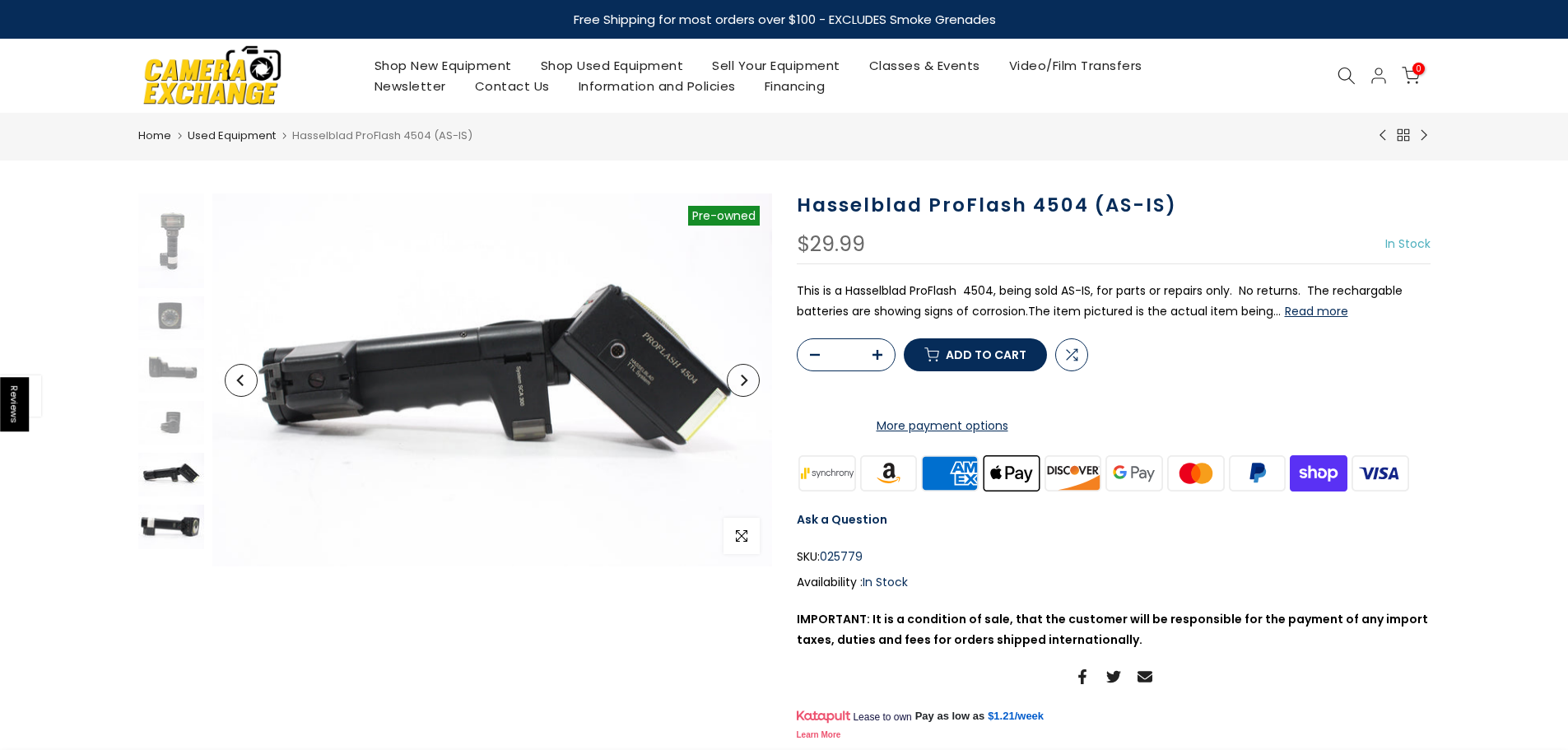
click at [171, 521] on img at bounding box center [171, 526] width 66 height 43
